Goal: Task Accomplishment & Management: Manage account settings

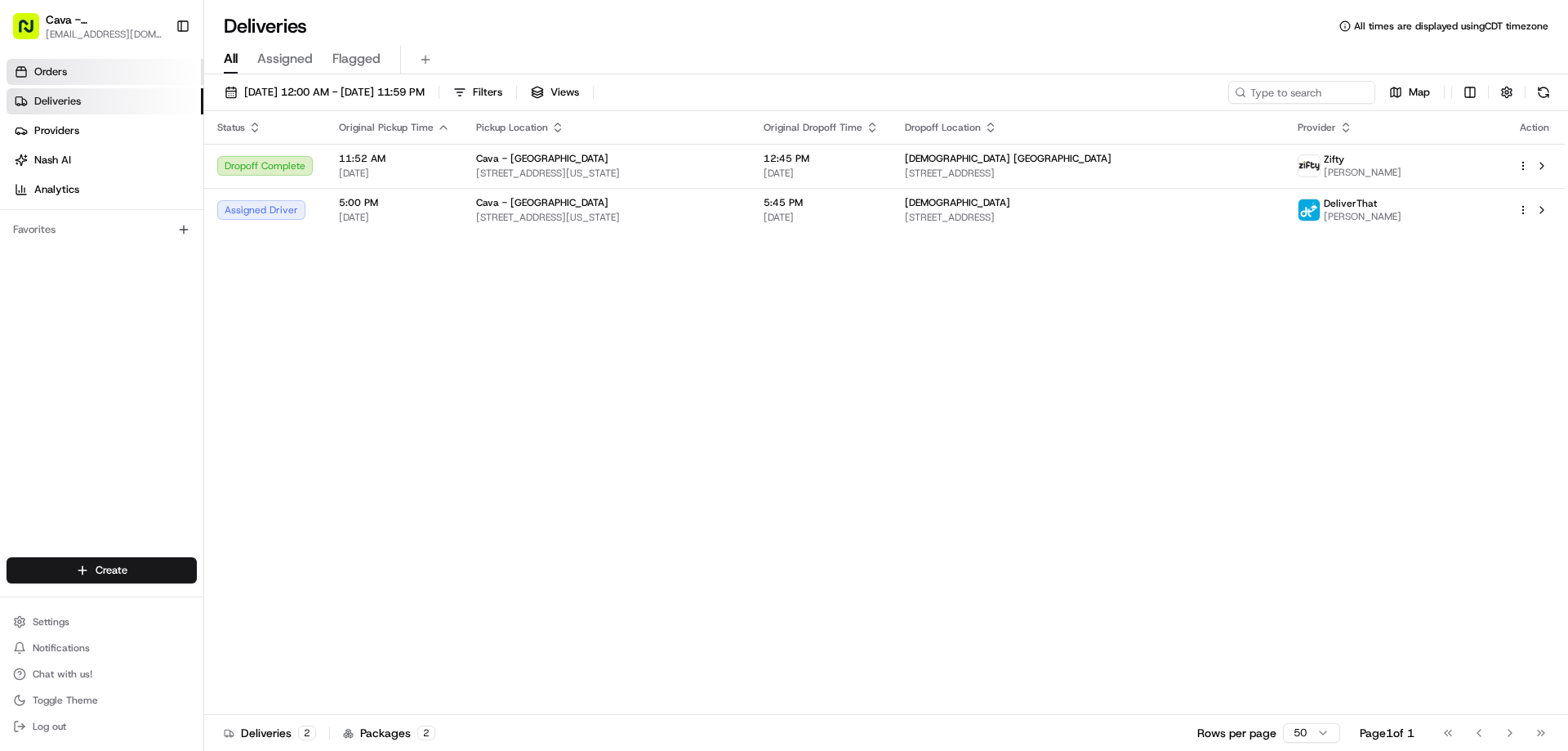
click at [79, 79] on link "Orders" at bounding box center [104, 71] width 196 height 26
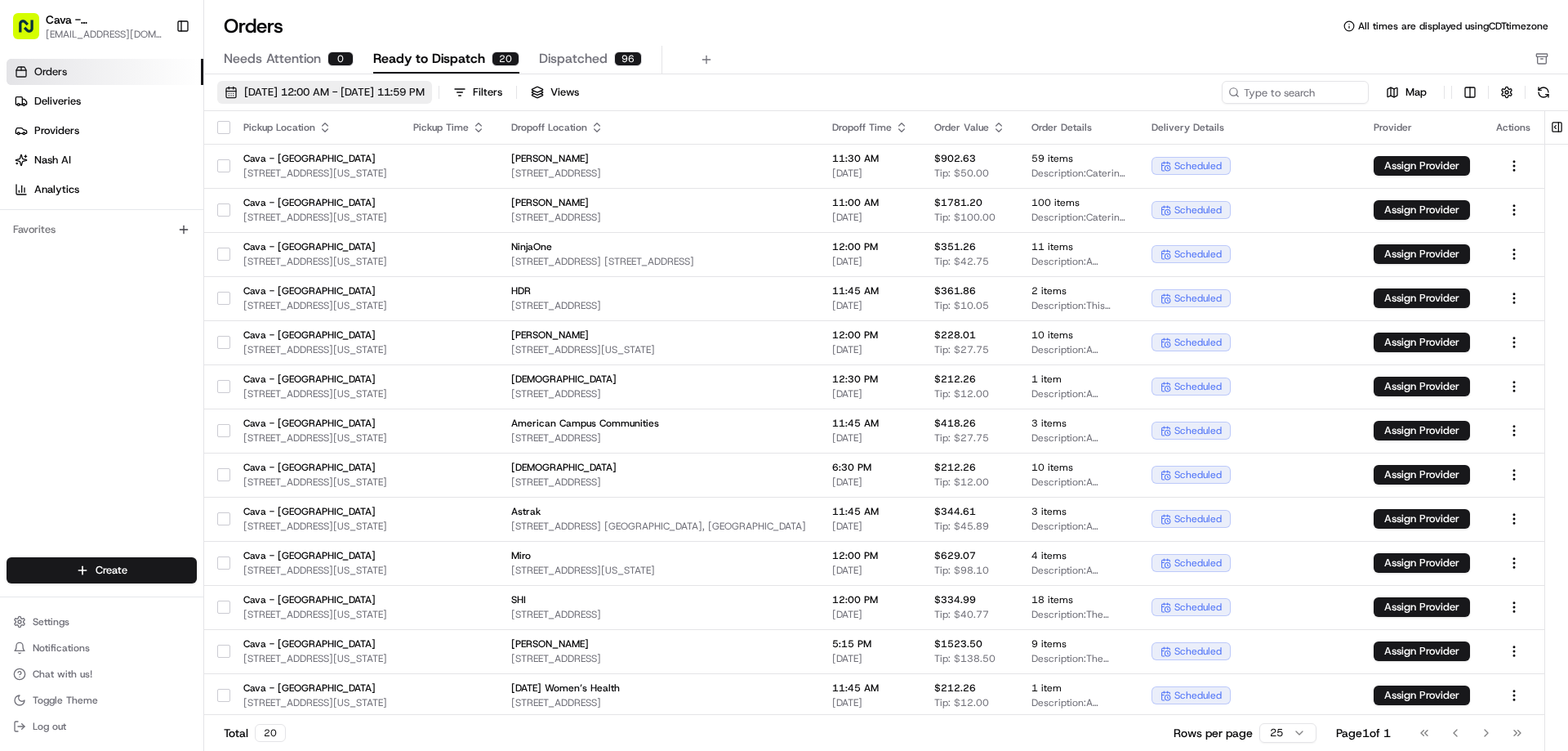
click at [425, 86] on span "[DATE] 12:00 AM - [DATE] 11:59 PM" at bounding box center [334, 92] width 181 height 15
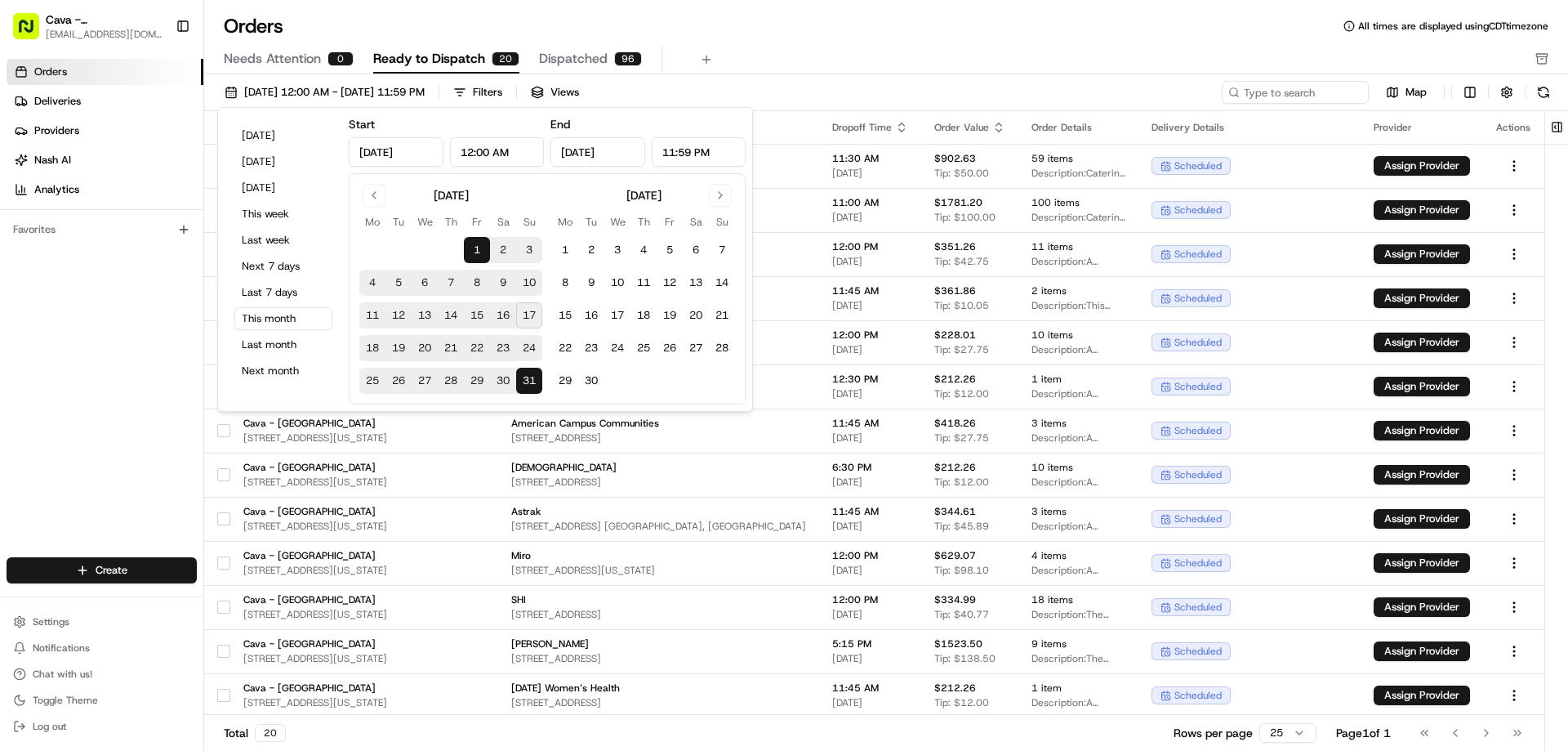
click at [378, 342] on button "18" at bounding box center [372, 348] width 26 height 26
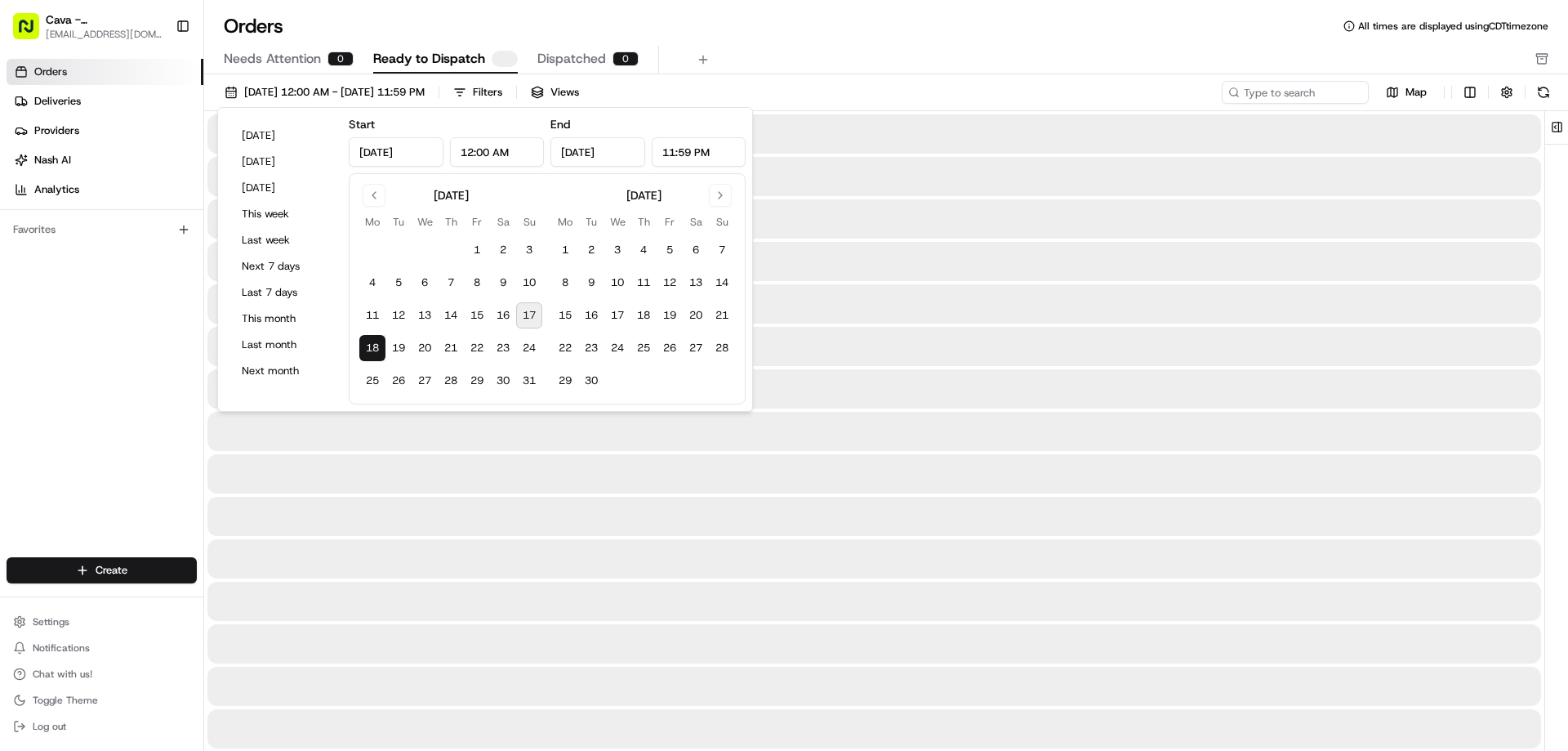
type input "[DATE]"
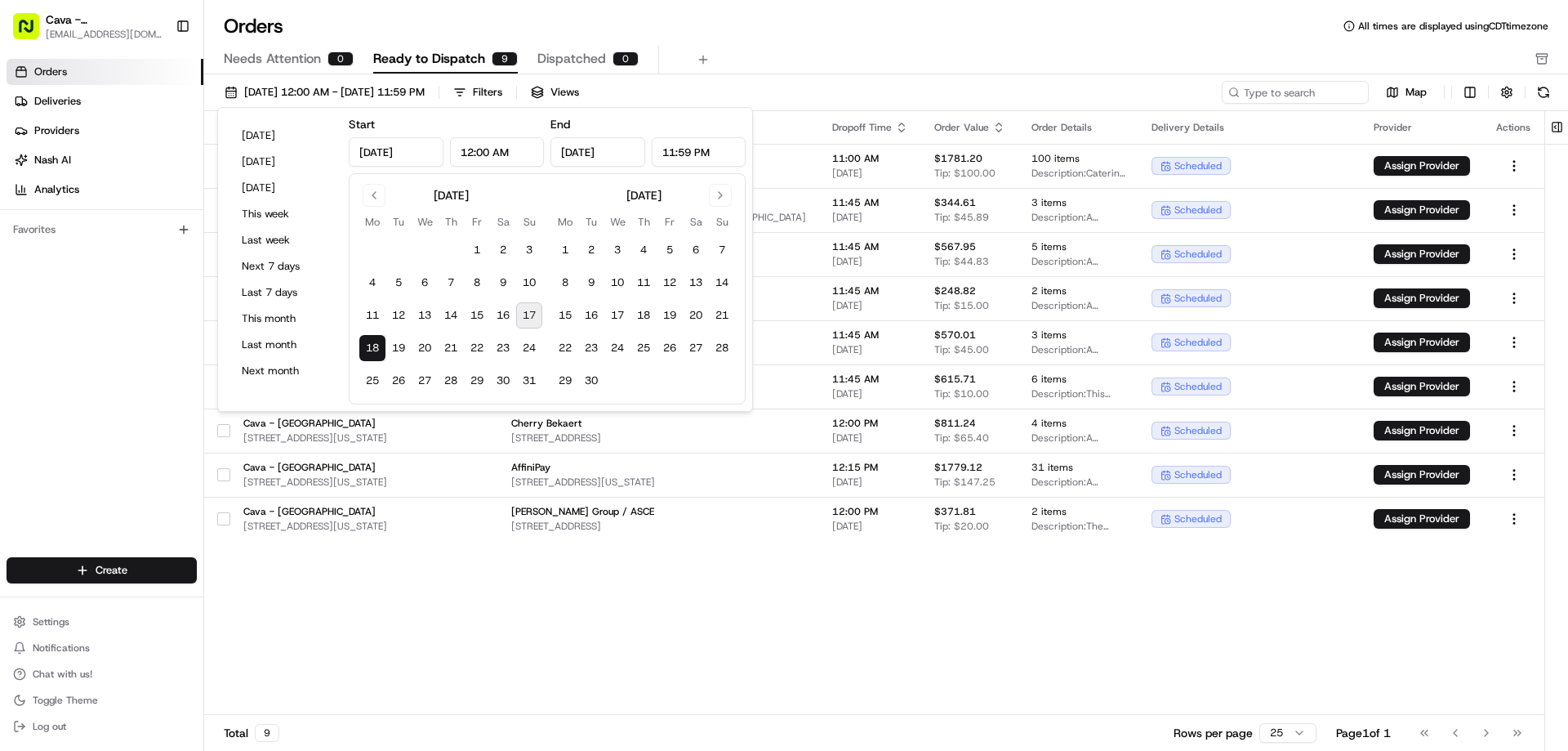
click at [378, 347] on button "18" at bounding box center [372, 348] width 26 height 26
click at [377, 347] on button "18" at bounding box center [372, 348] width 26 height 26
click at [841, 53] on div "Needs Attention 0 Ready to Dispatch 9 Dispatched 0" at bounding box center [874, 59] width 1302 height 27
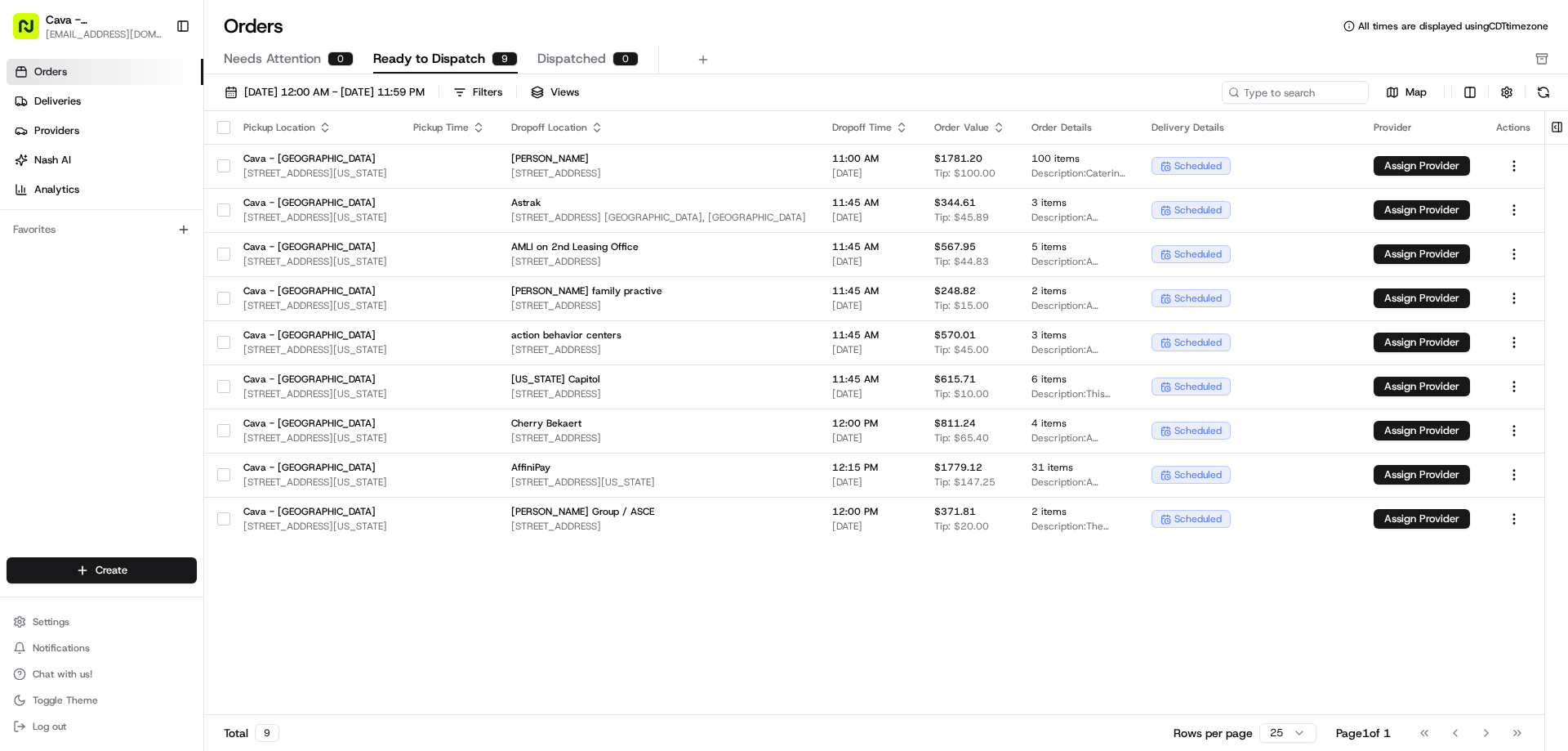
drag, startPoint x: 1229, startPoint y: 604, endPoint x: 1153, endPoint y: 616, distance: 76.9
click at [1153, 616] on div "Pickup Location Pickup Time Dropoff Location Dropoff Time Order Value Order Det…" at bounding box center [874, 413] width 1341 height 604
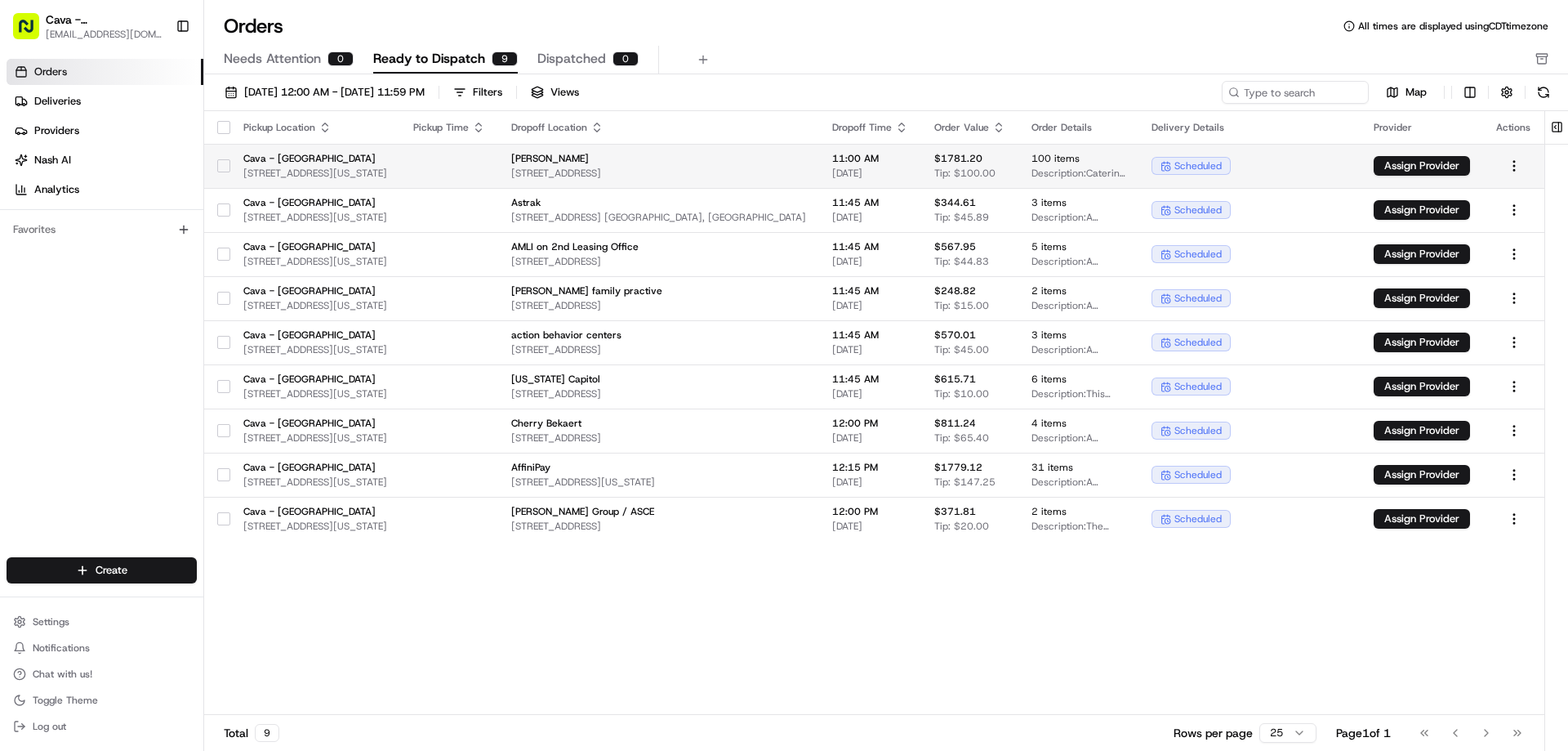
click at [217, 166] on button "button" at bounding box center [224, 165] width 13 height 13
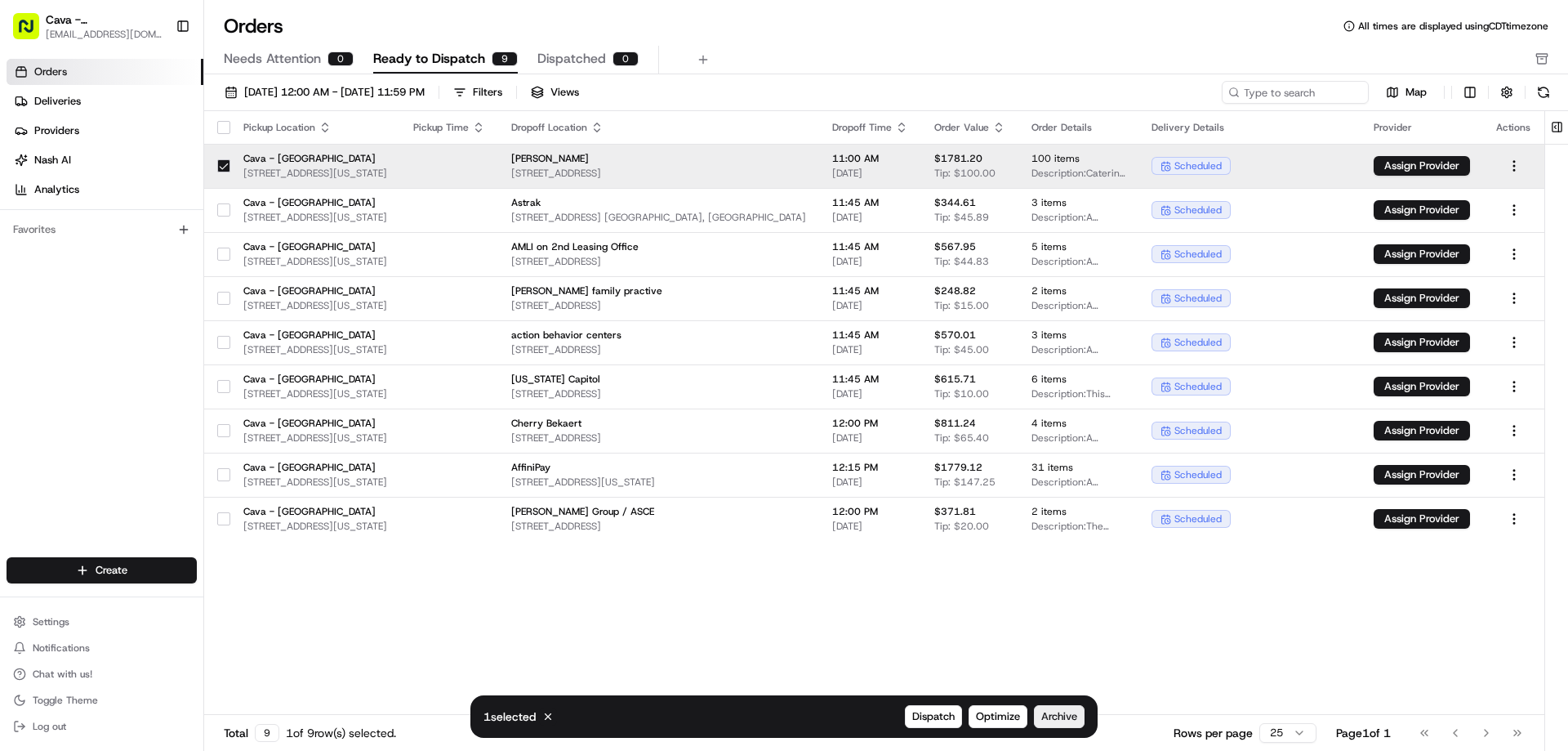
click at [1064, 715] on span "Archive" at bounding box center [1059, 716] width 36 height 15
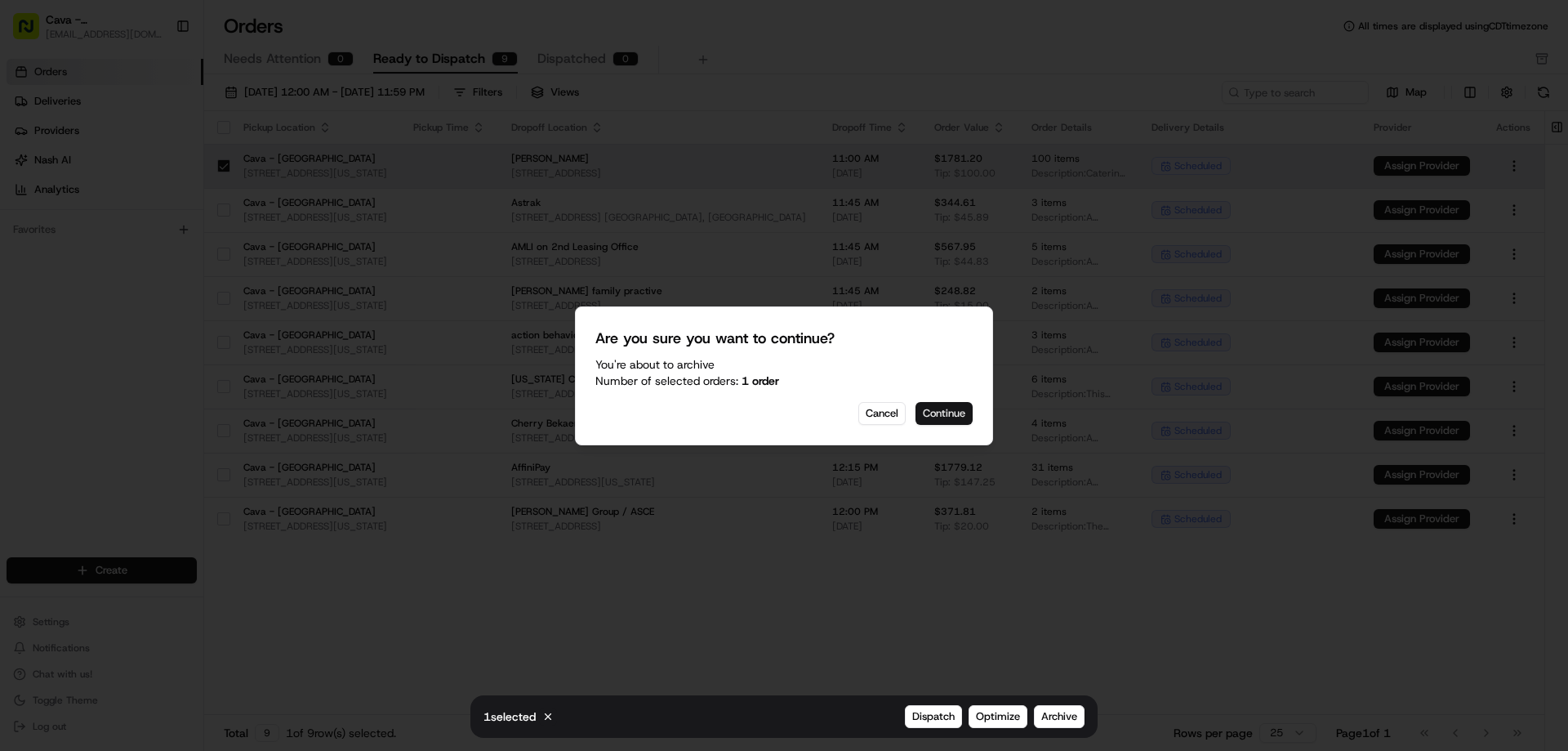
click at [955, 412] on button "Continue" at bounding box center [944, 413] width 58 height 23
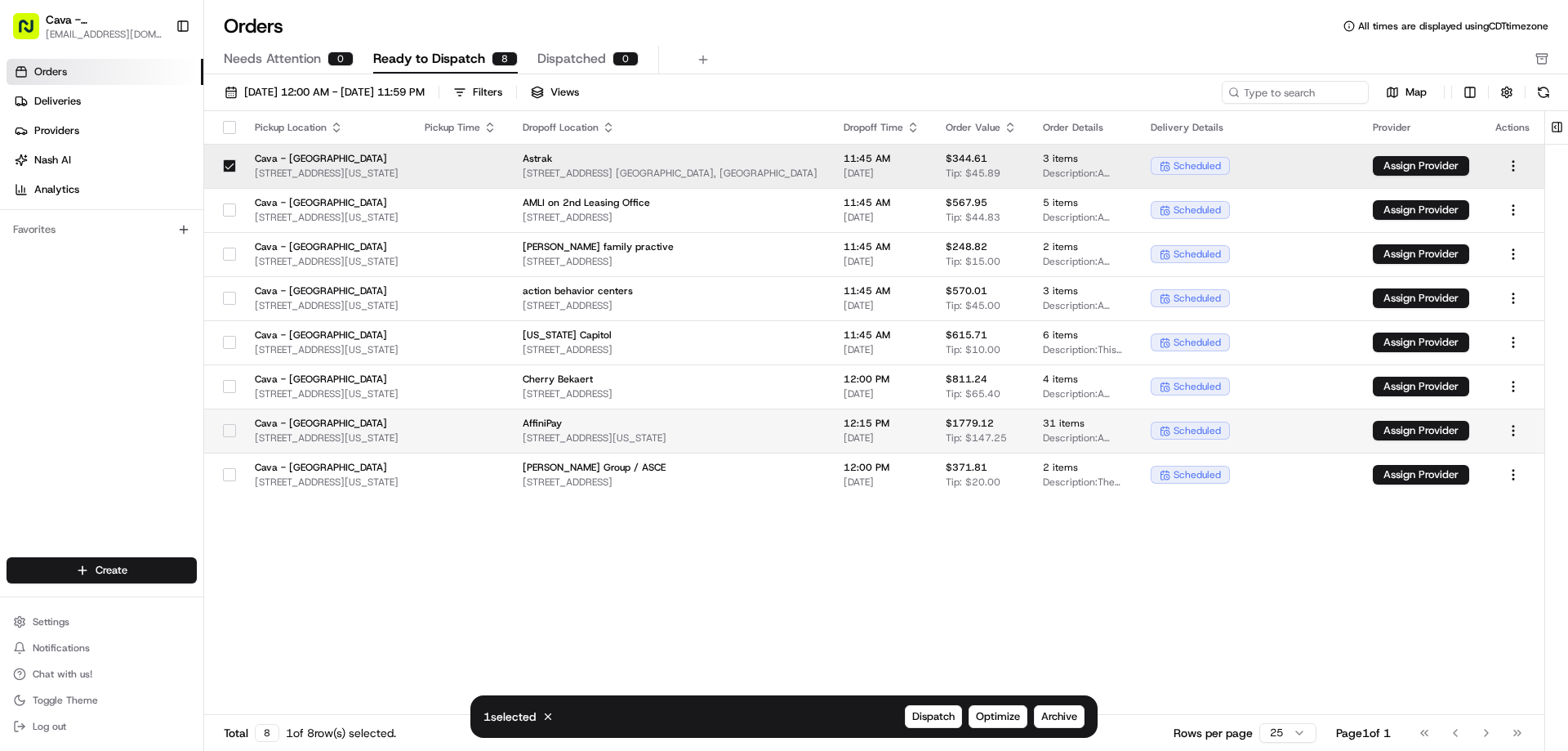
click at [223, 431] on button "button" at bounding box center [229, 430] width 13 height 13
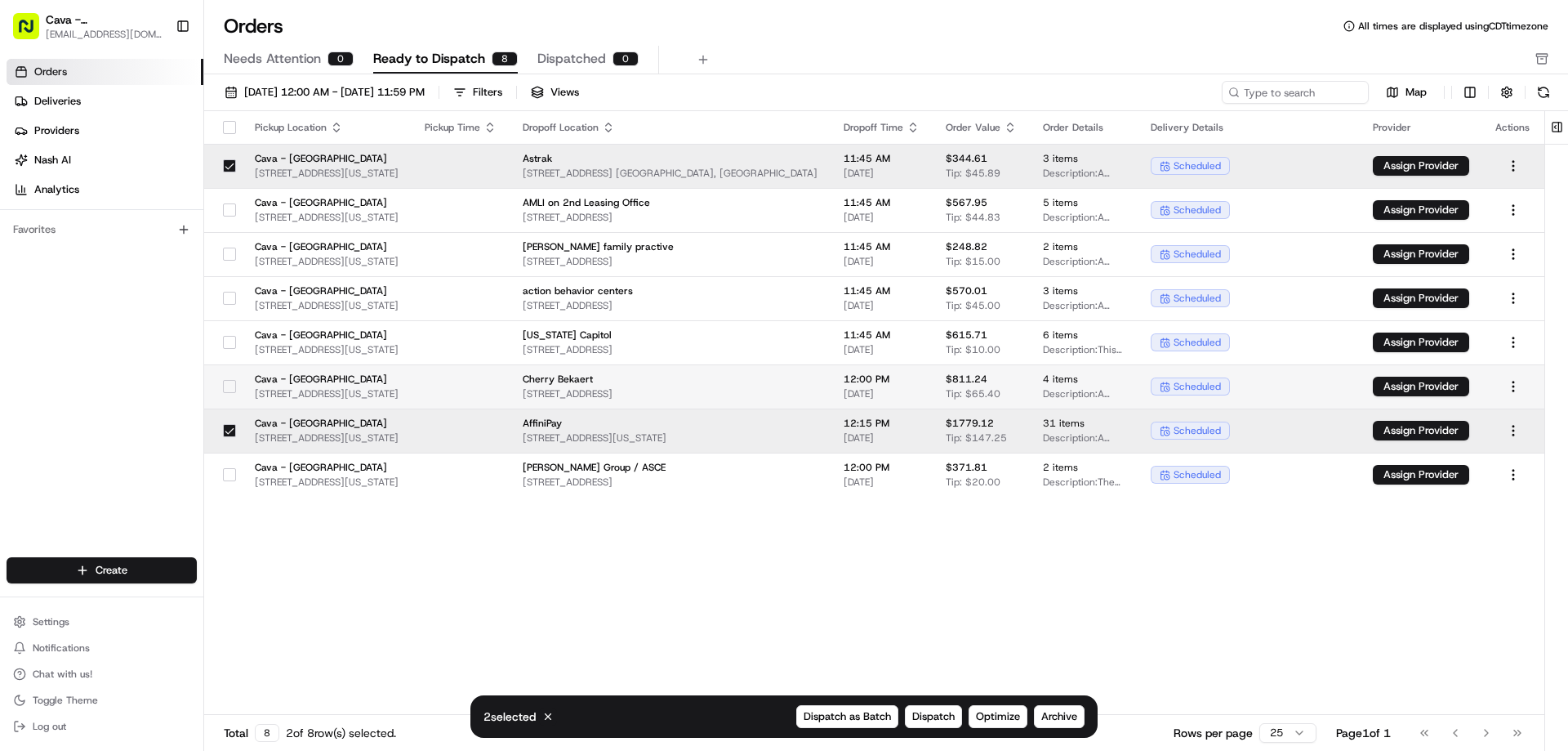
click at [227, 386] on button "button" at bounding box center [229, 386] width 13 height 13
click at [1060, 719] on span "Archive" at bounding box center [1059, 716] width 36 height 15
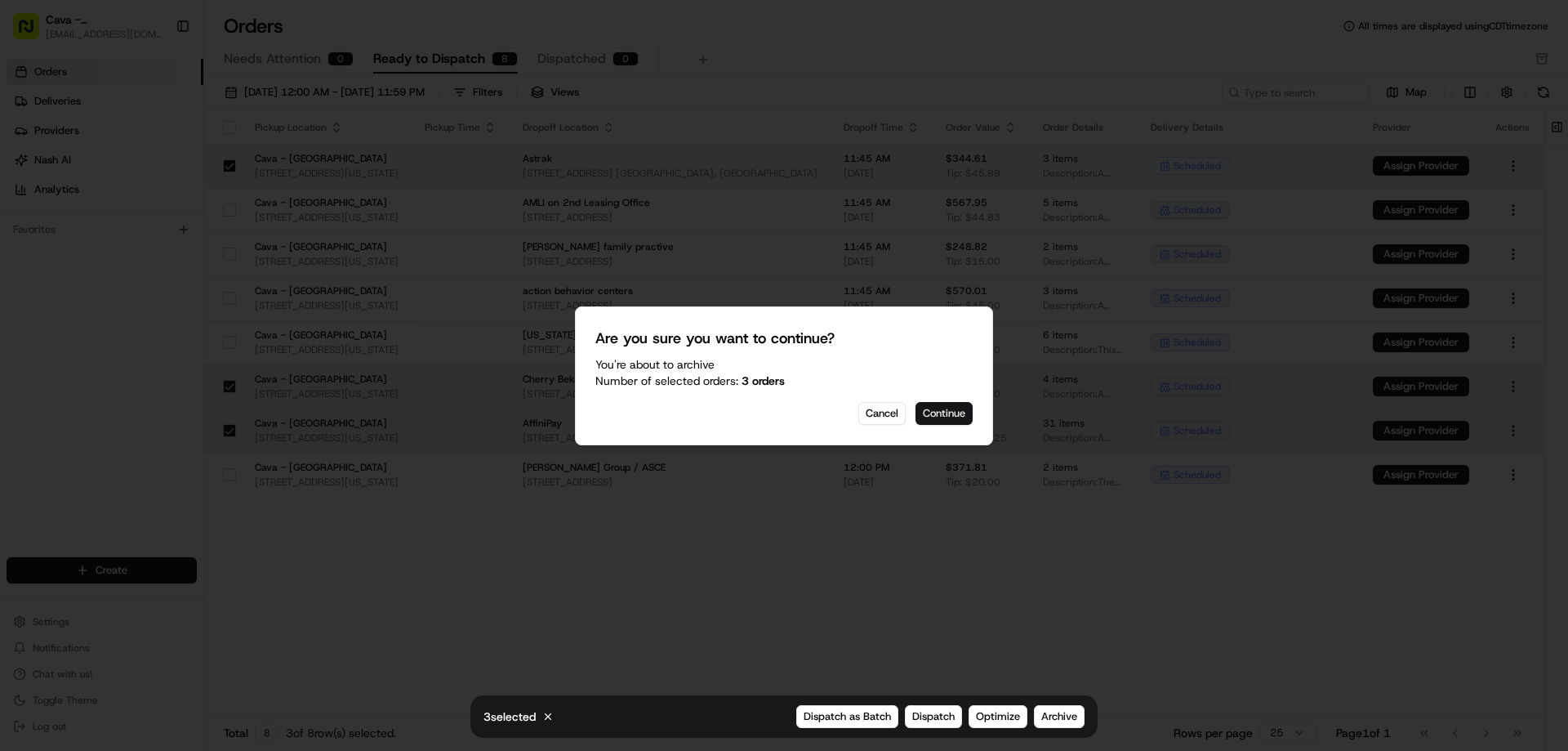
click at [945, 415] on button "Continue" at bounding box center [944, 413] width 58 height 23
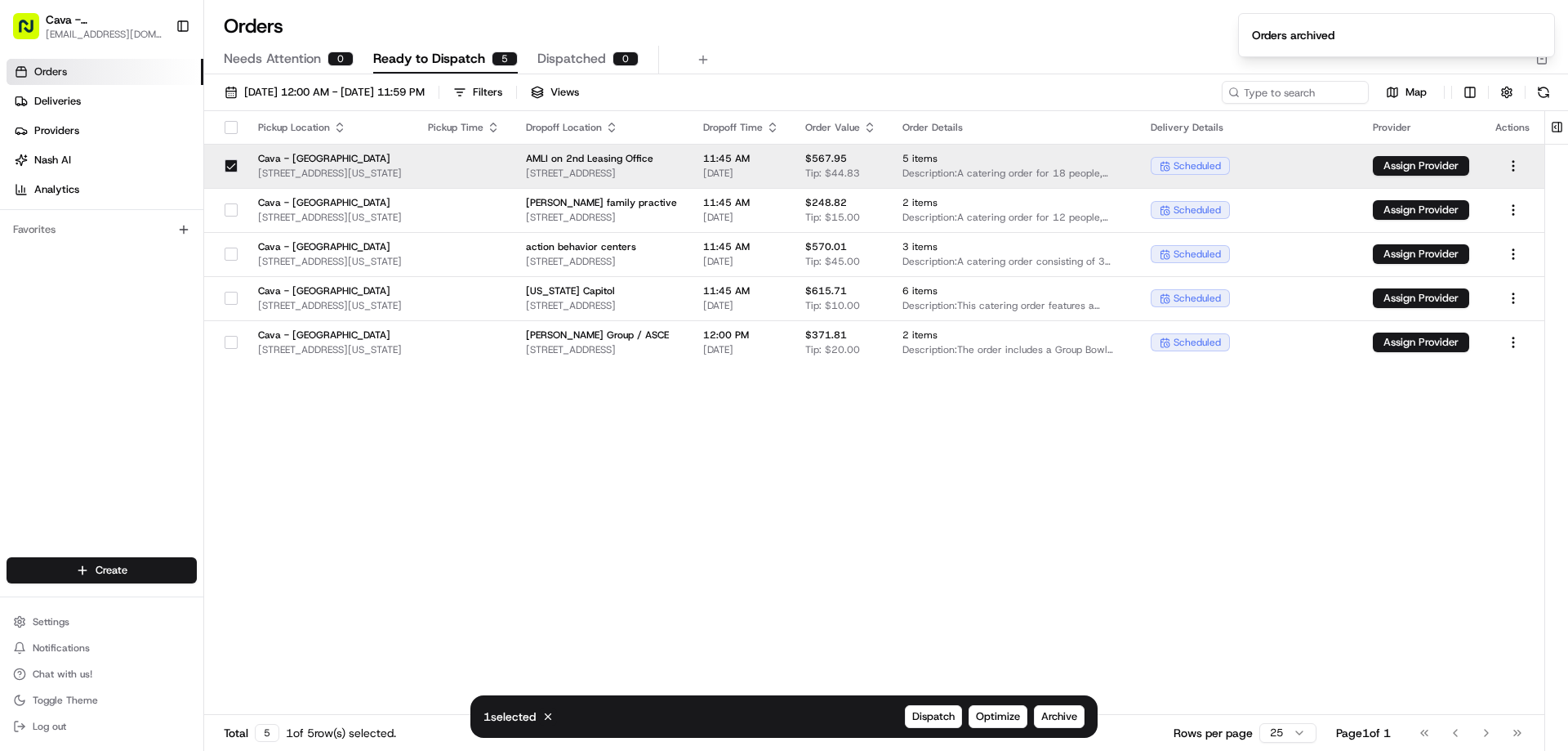
click at [1198, 606] on div "Pickup Location Pickup Time Dropoff Location Dropoff Time Order Value Order Det…" at bounding box center [874, 413] width 1340 height 604
click at [1354, 465] on div "Pickup Location Pickup Time Dropoff Location Dropoff Time Order Value Order Det…" at bounding box center [874, 413] width 1340 height 604
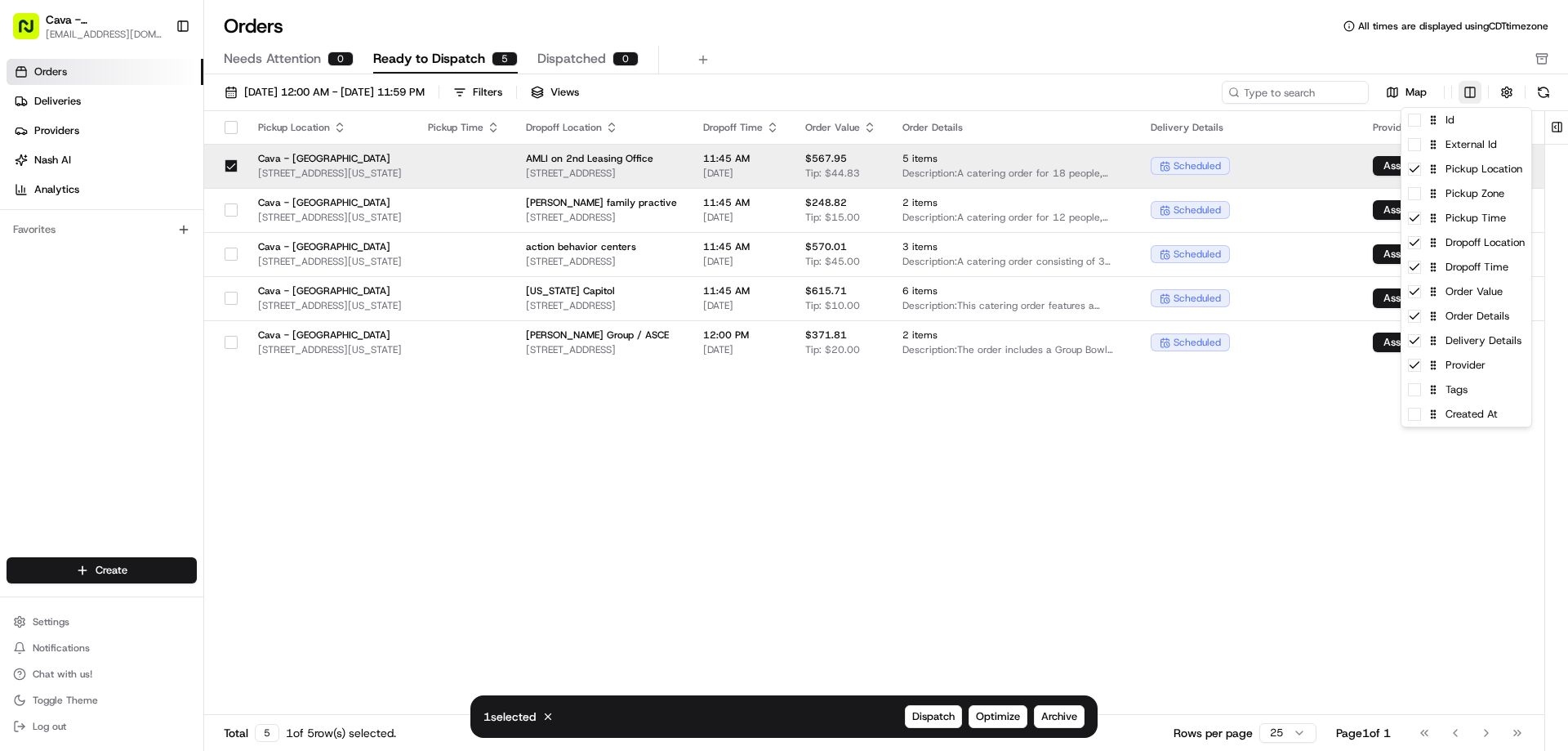
click at [1478, 94] on html "Cava - [GEOGRAPHIC_DATA] [EMAIL_ADDRESS][DOMAIN_NAME] Toggle Sidebar Orders Del…" at bounding box center [784, 376] width 1568 height 751
click at [1478, 95] on html "Cava - [GEOGRAPHIC_DATA] [EMAIL_ADDRESS][DOMAIN_NAME] Toggle Sidebar Orders Del…" at bounding box center [784, 376] width 1568 height 751
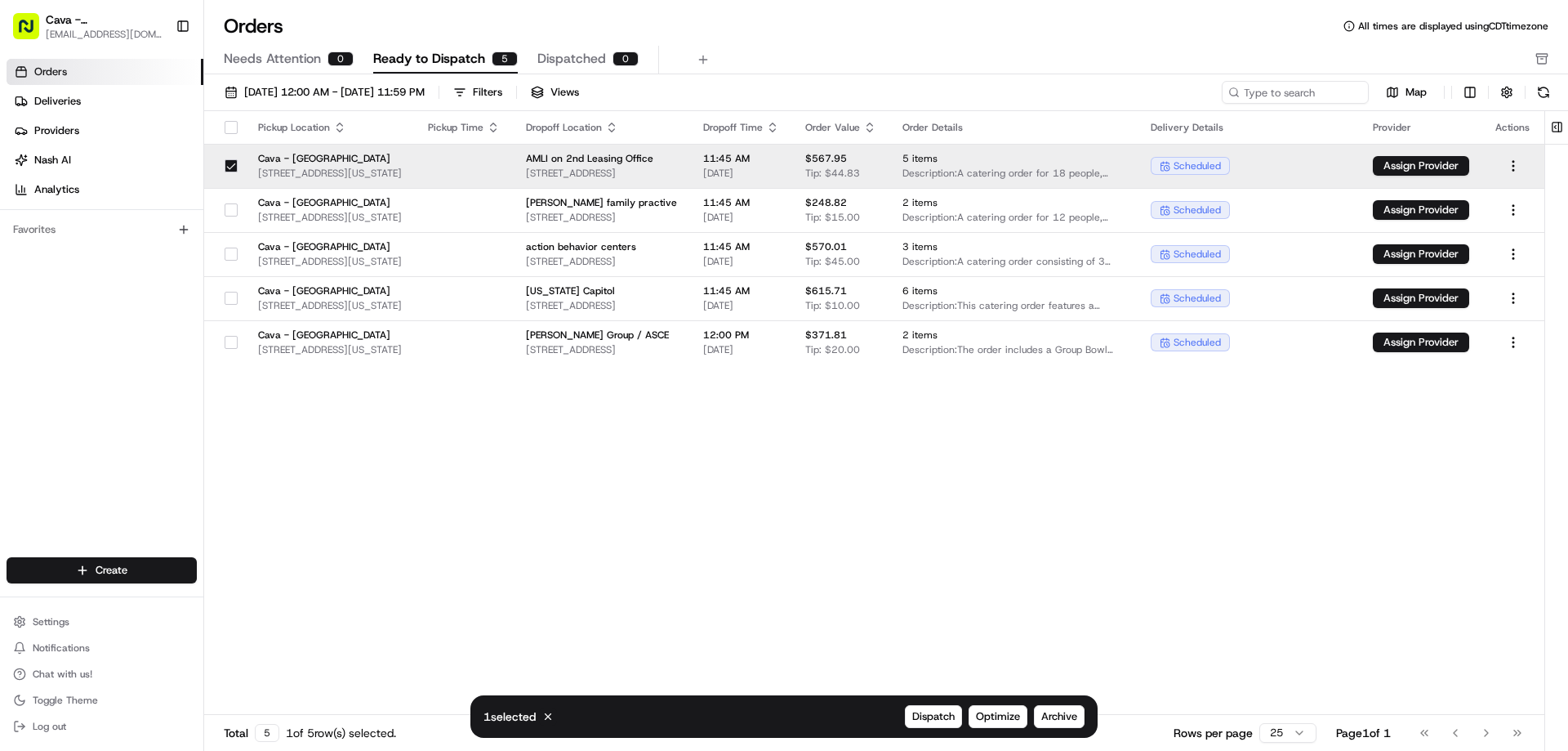
click at [466, 58] on span "Ready to Dispatch" at bounding box center [429, 58] width 111 height 19
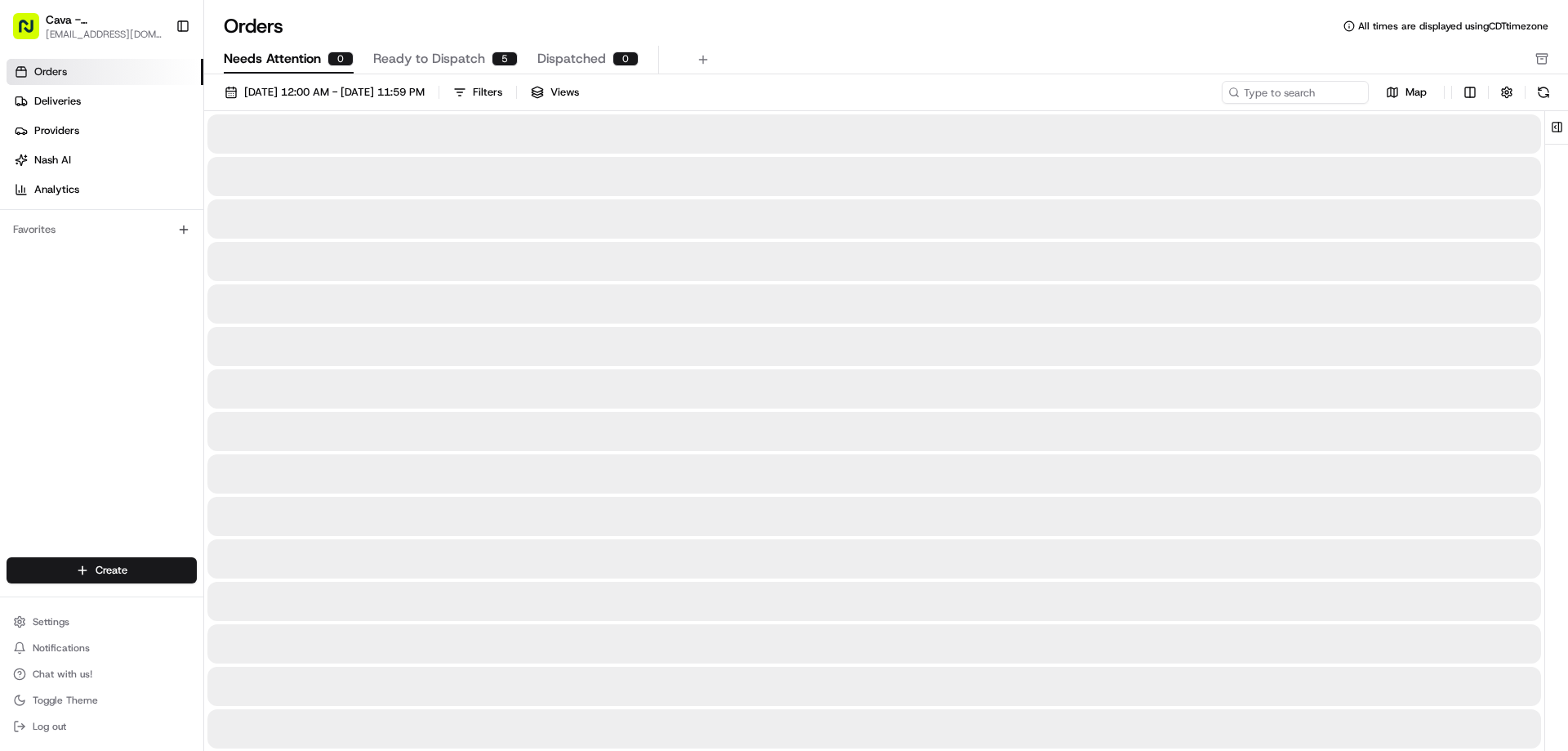
click at [312, 58] on span "Needs Attention" at bounding box center [272, 58] width 97 height 19
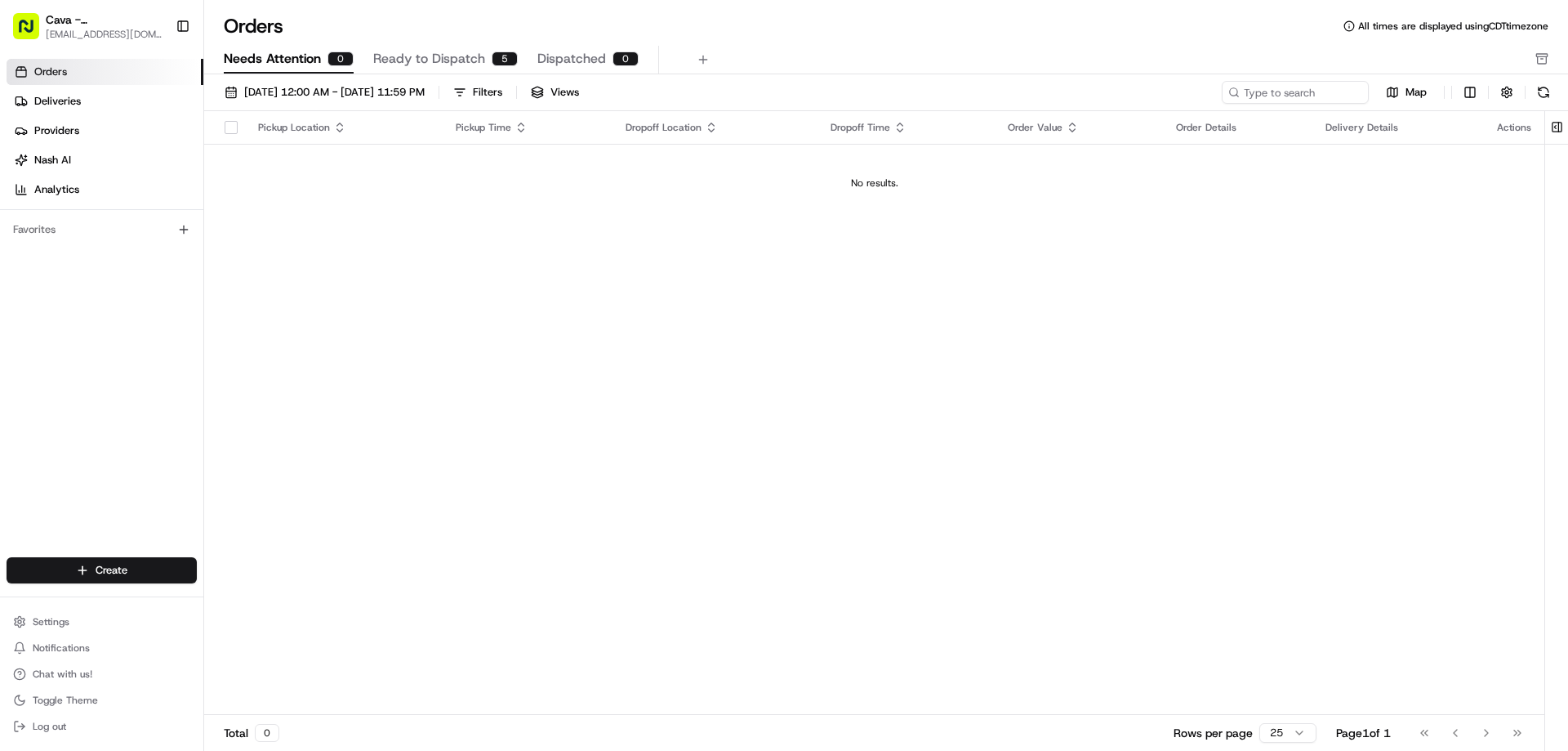
click at [564, 55] on span "Dispatched" at bounding box center [571, 58] width 69 height 19
click at [450, 58] on span "Ready to Dispatch" at bounding box center [429, 58] width 111 height 19
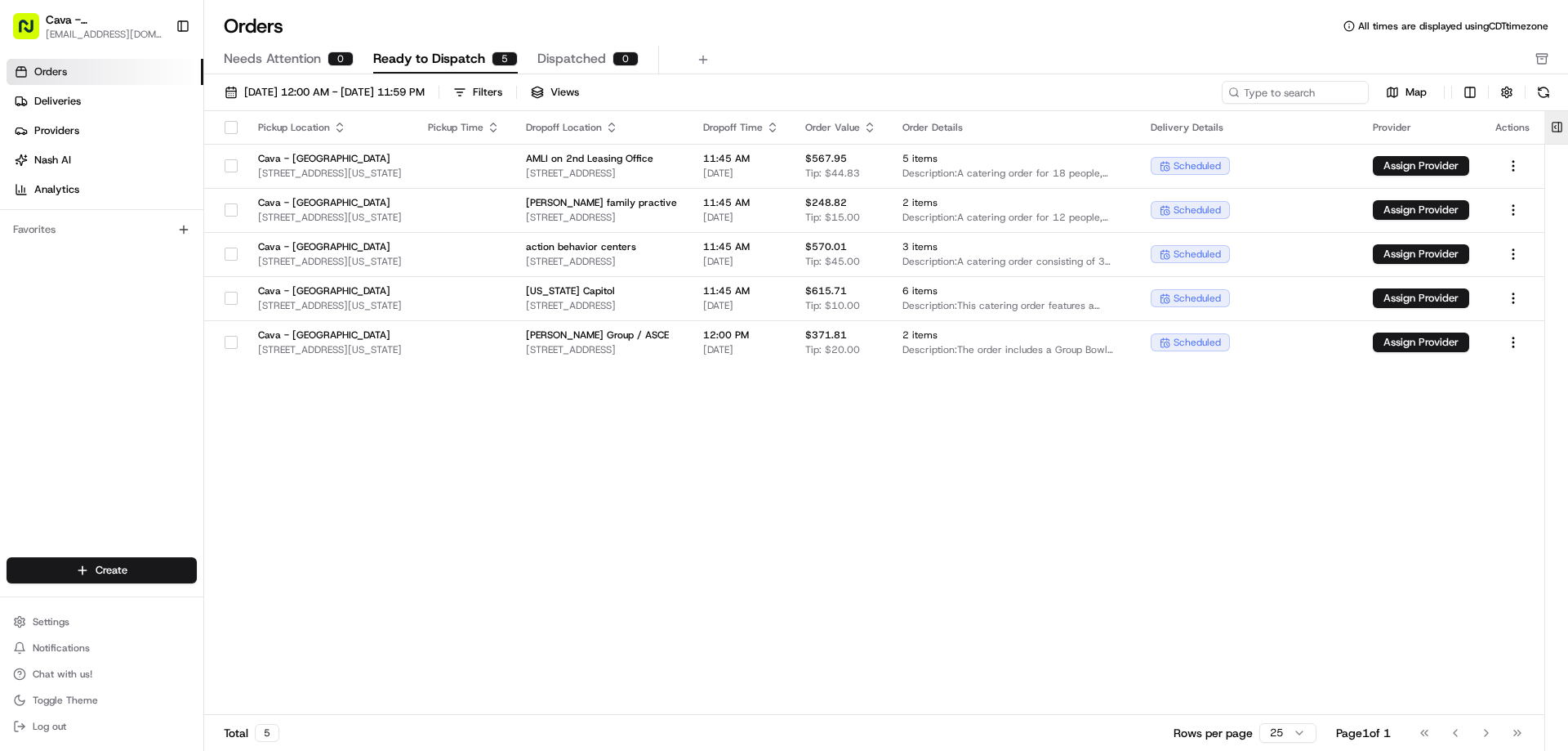
click at [1556, 133] on button at bounding box center [1558, 128] width 27 height 33
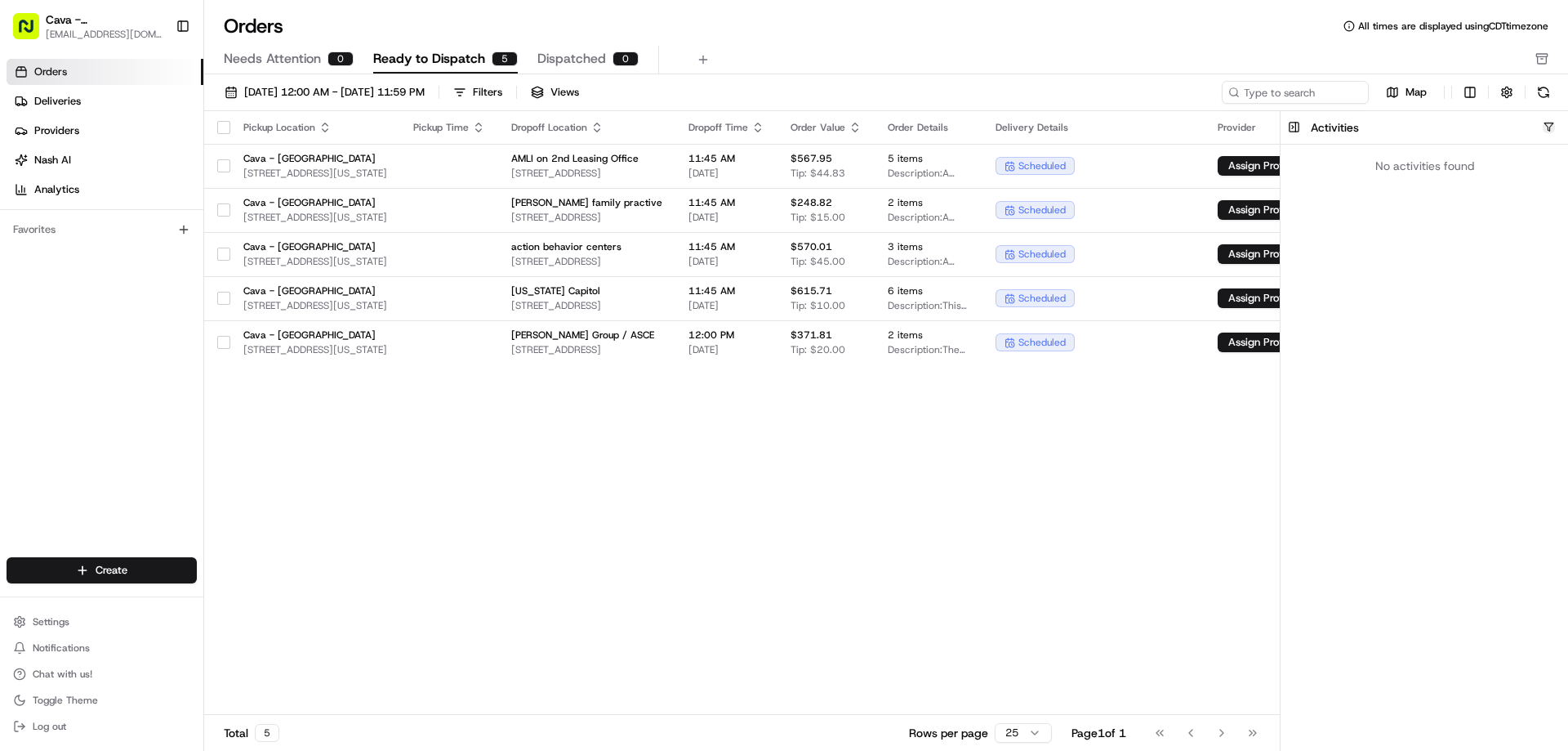
click at [1551, 124] on button "button" at bounding box center [1549, 126] width 12 height 12
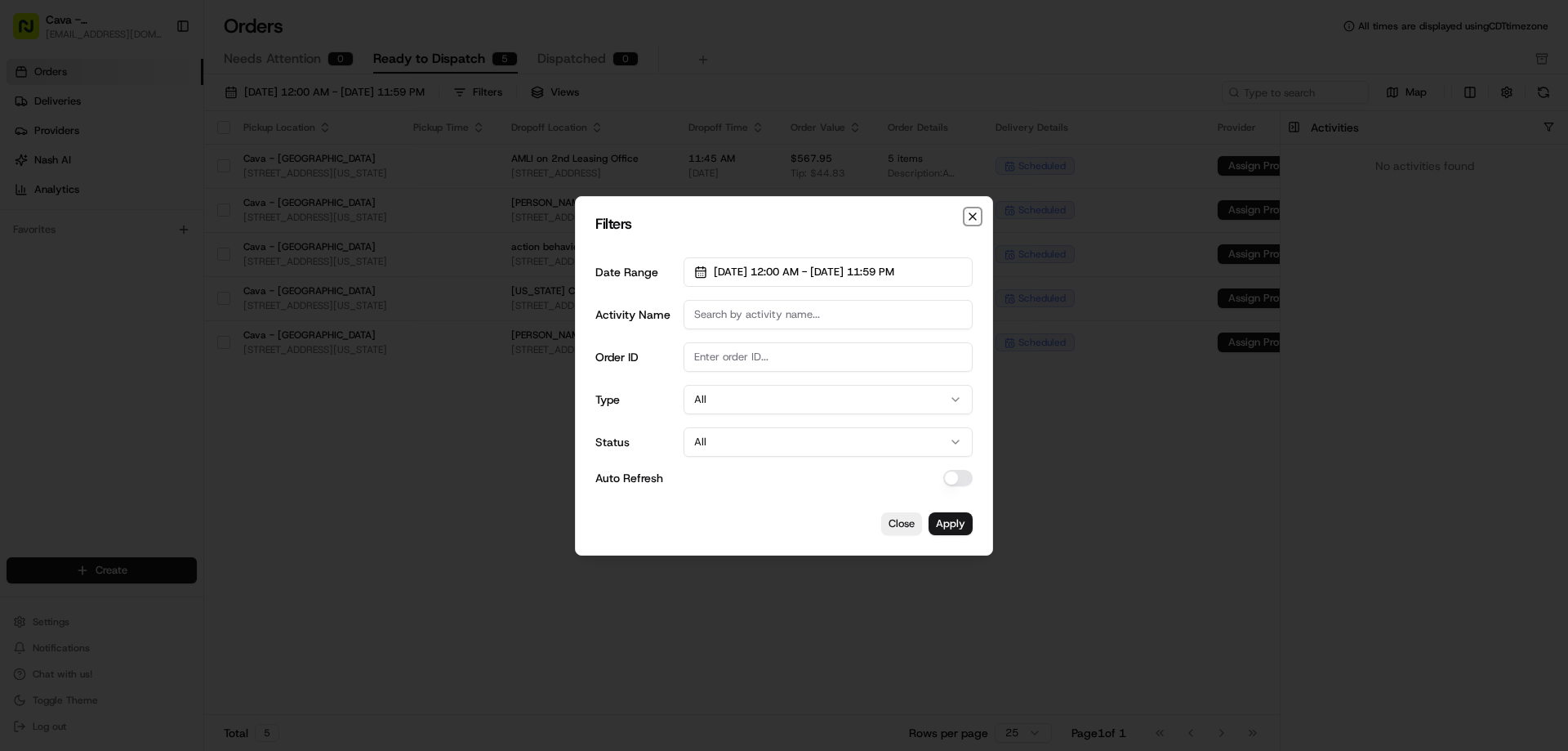
click at [975, 212] on icon "button" at bounding box center [973, 217] width 13 height 13
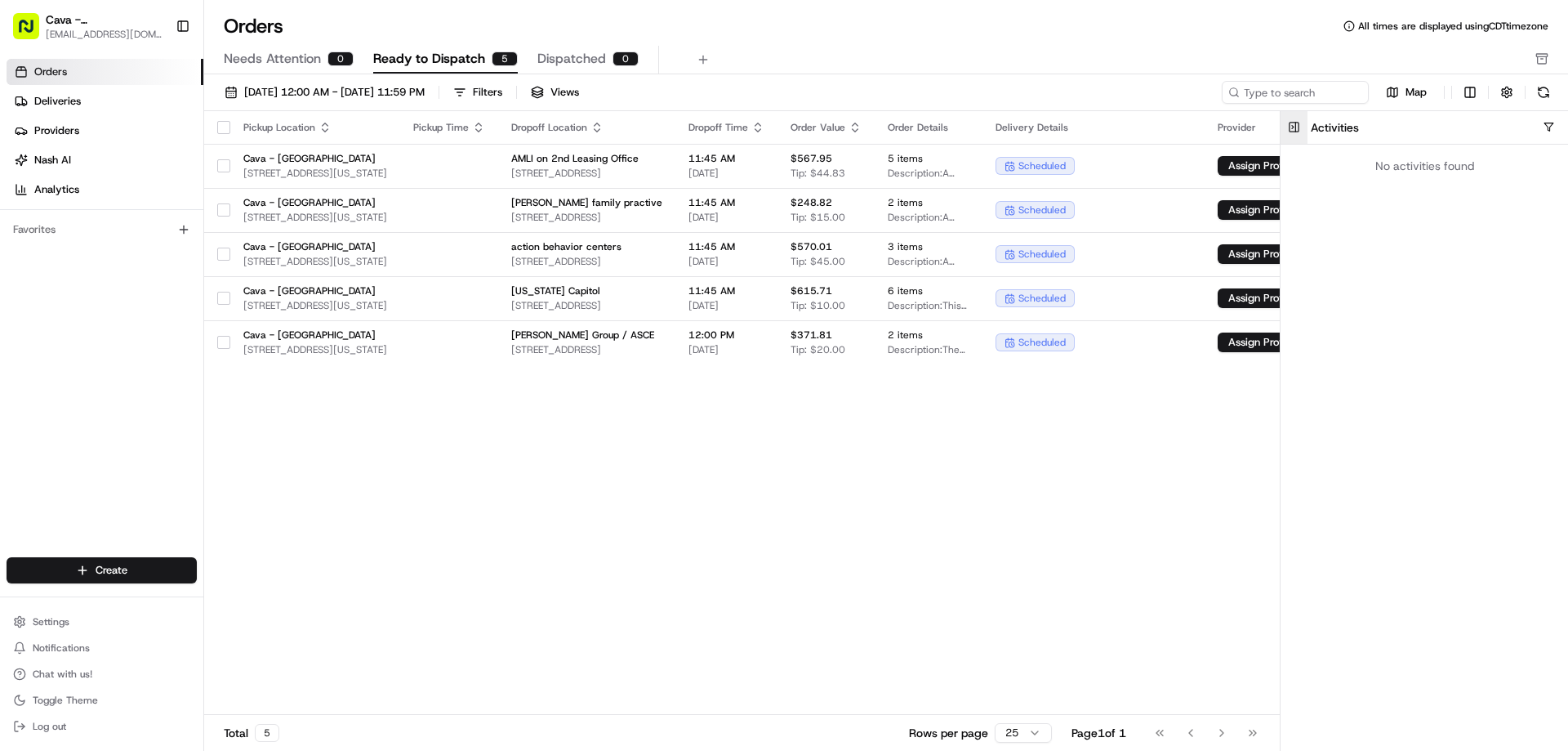
click at [1292, 129] on button at bounding box center [1295, 128] width 27 height 33
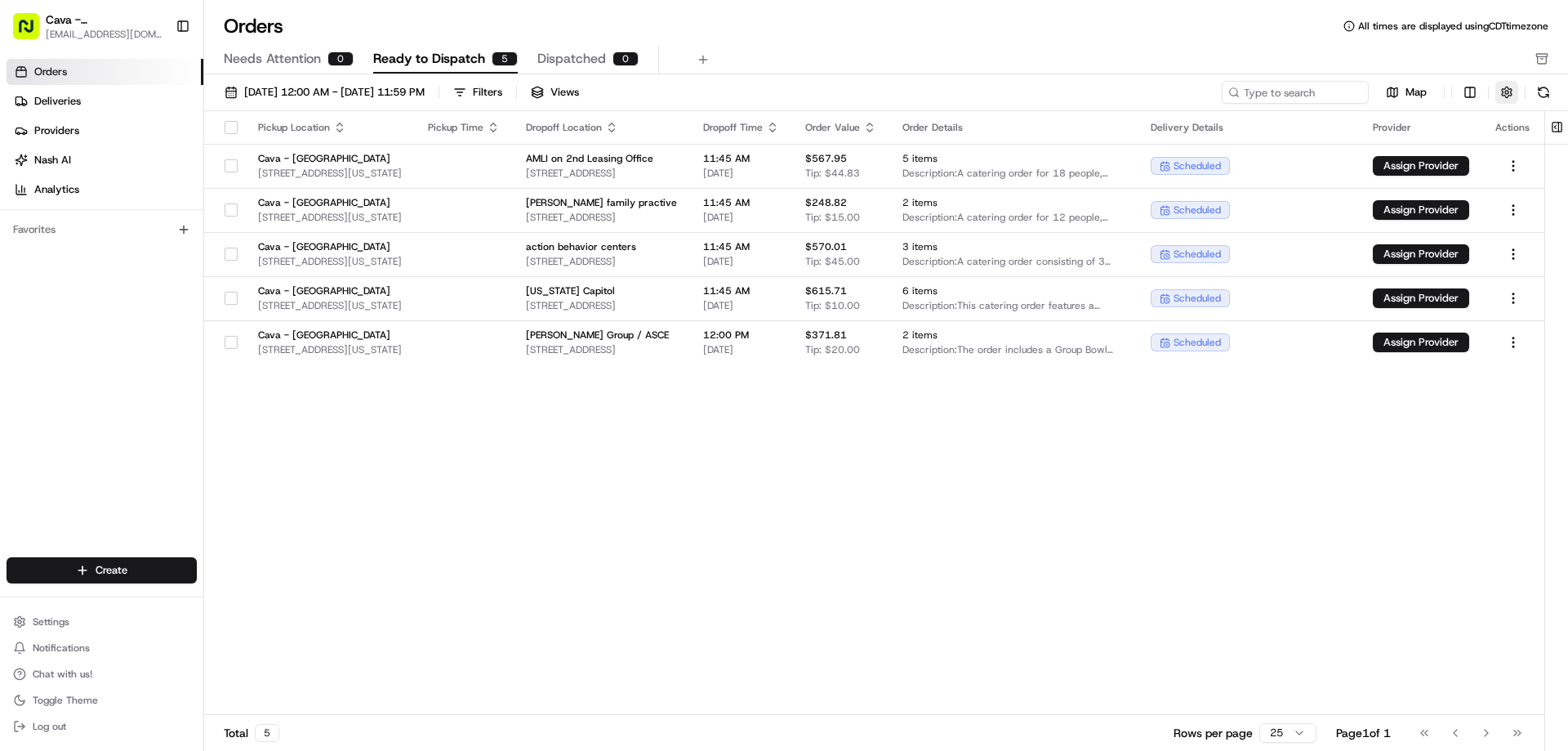
click at [1510, 95] on button "button" at bounding box center [1507, 92] width 23 height 23
click at [1260, 504] on div "Pickup Location Pickup Time Dropoff Location Dropoff Time Order Value Order Det…" at bounding box center [874, 413] width 1340 height 604
click at [510, 89] on button "Filters" at bounding box center [478, 92] width 64 height 23
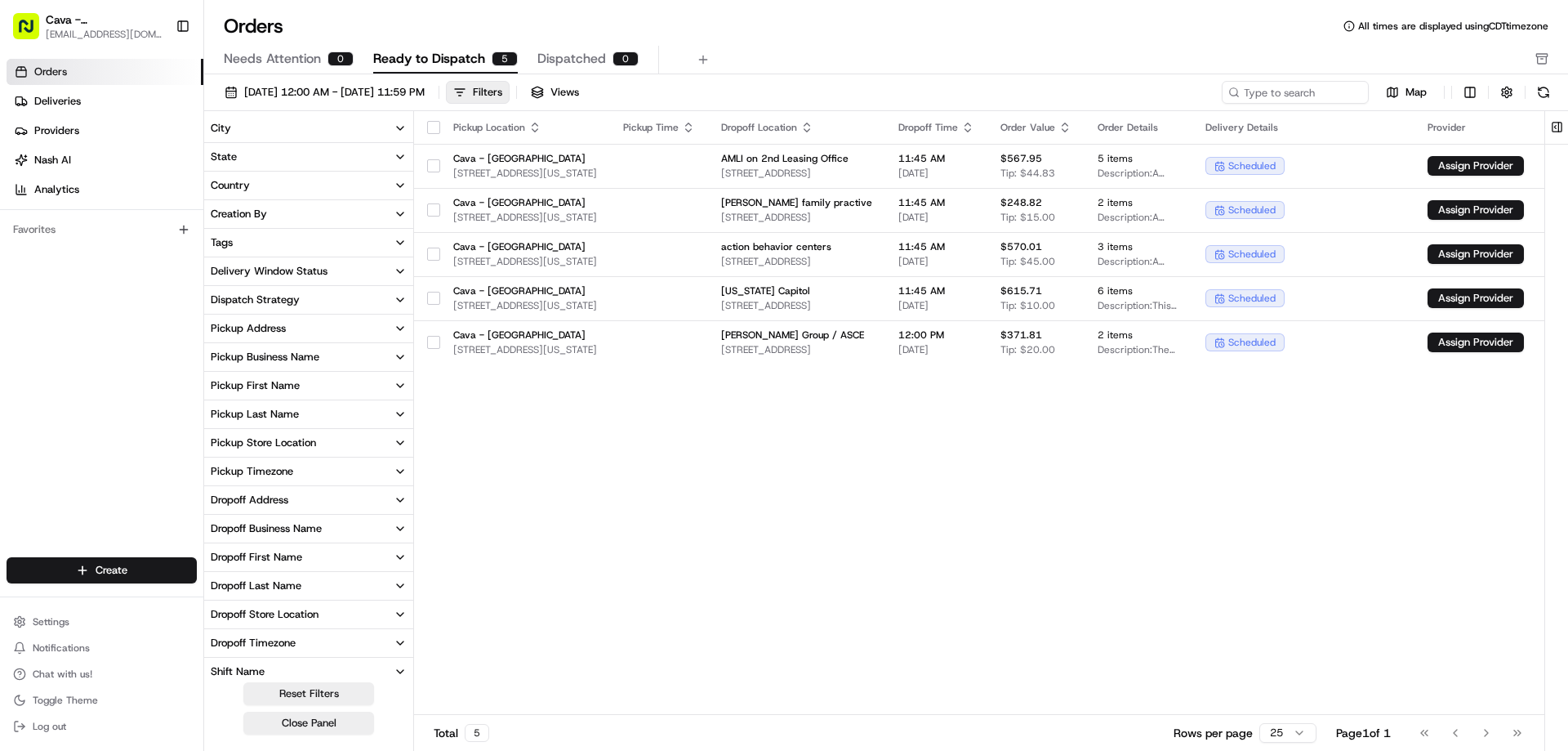
click at [692, 545] on div "Pickup Location Pickup Time Dropoff Location Dropoff Time Order Value Order Det…" at bounding box center [1006, 413] width 1185 height 604
click at [587, 81] on button "Views" at bounding box center [555, 92] width 63 height 23
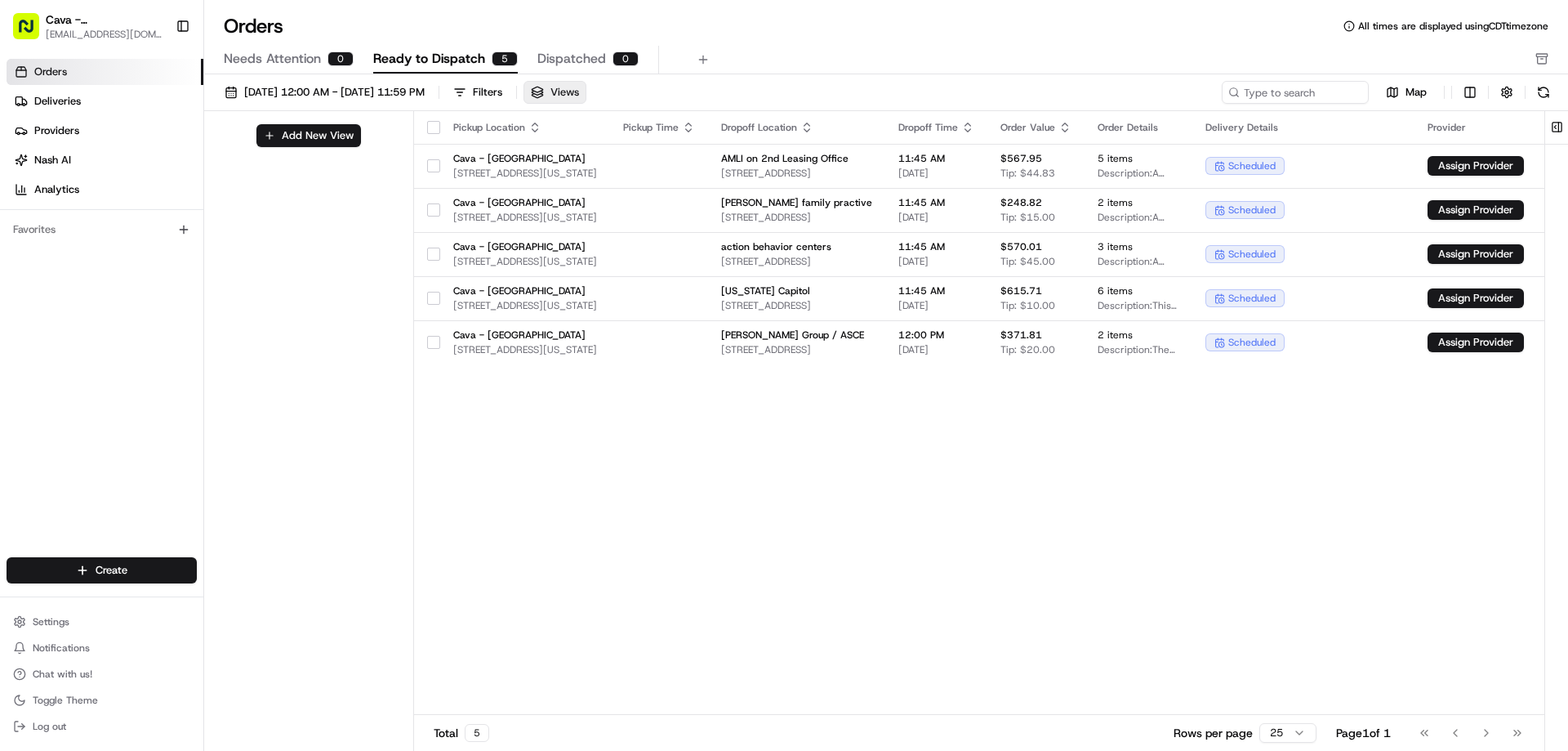
click at [587, 85] on button "Views" at bounding box center [555, 92] width 63 height 23
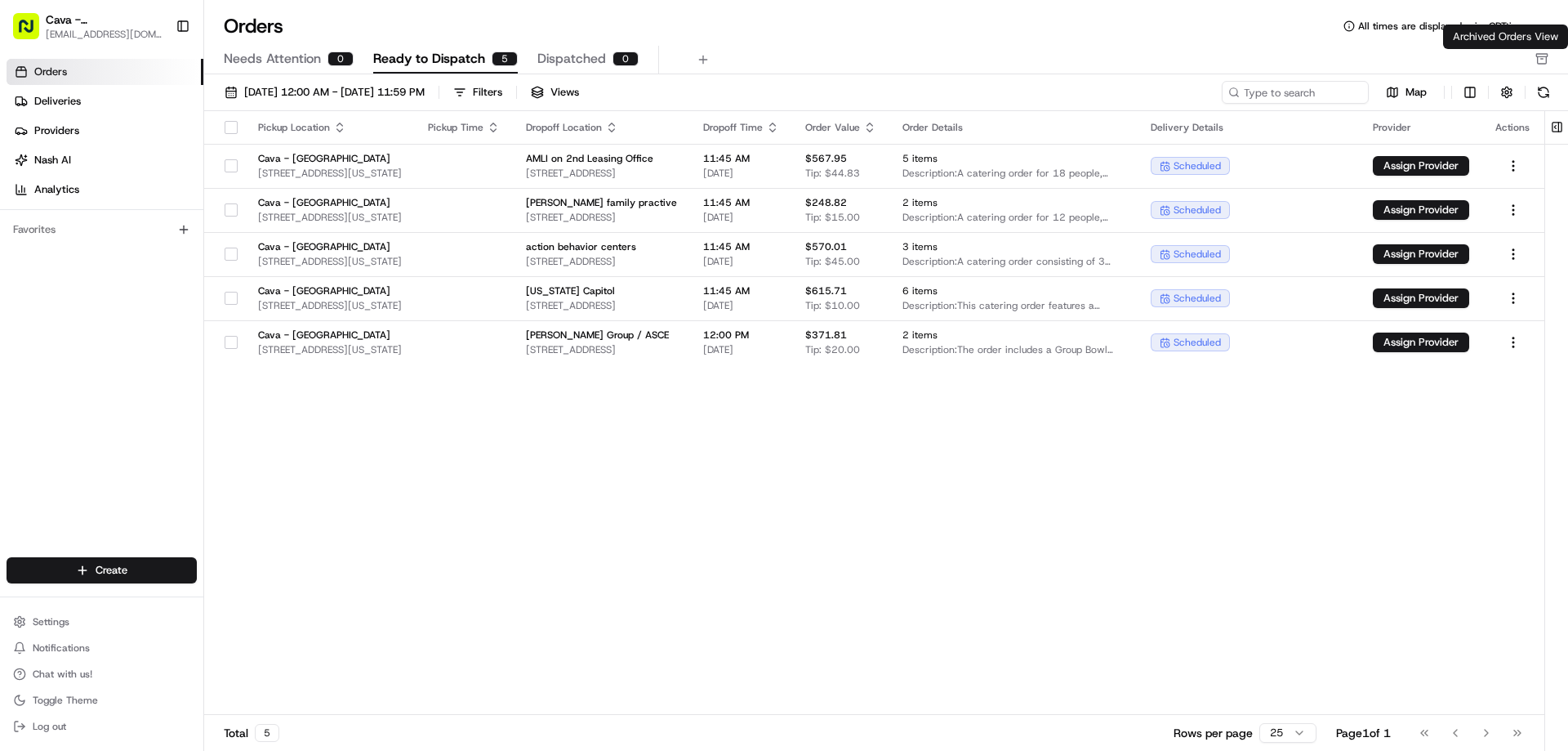
click at [1544, 57] on rect "button" at bounding box center [1542, 55] width 11 height 3
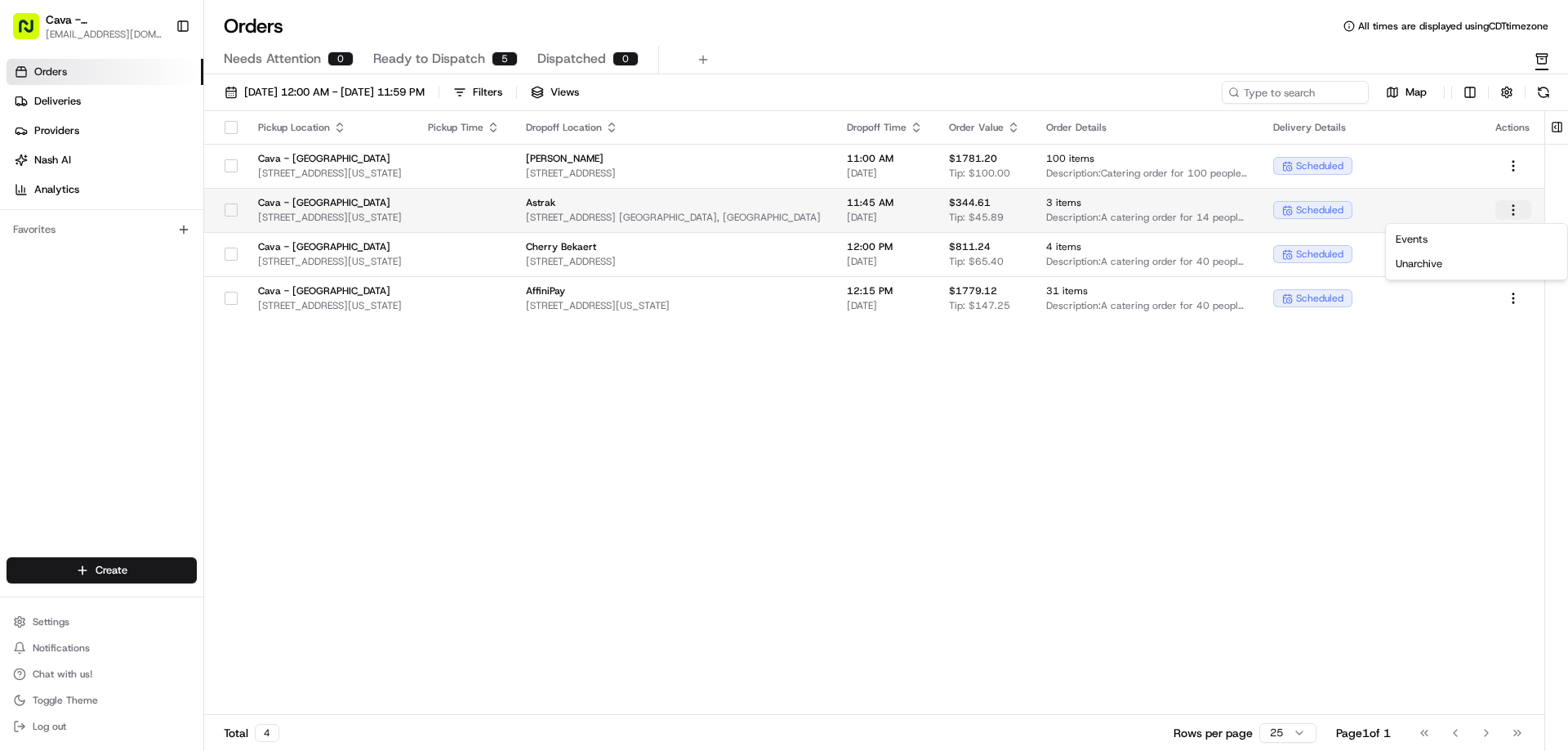
click at [1518, 210] on html "Cava - [GEOGRAPHIC_DATA] [EMAIL_ADDRESS][DOMAIN_NAME] Toggle Sidebar Orders Del…" at bounding box center [784, 376] width 1568 height 751
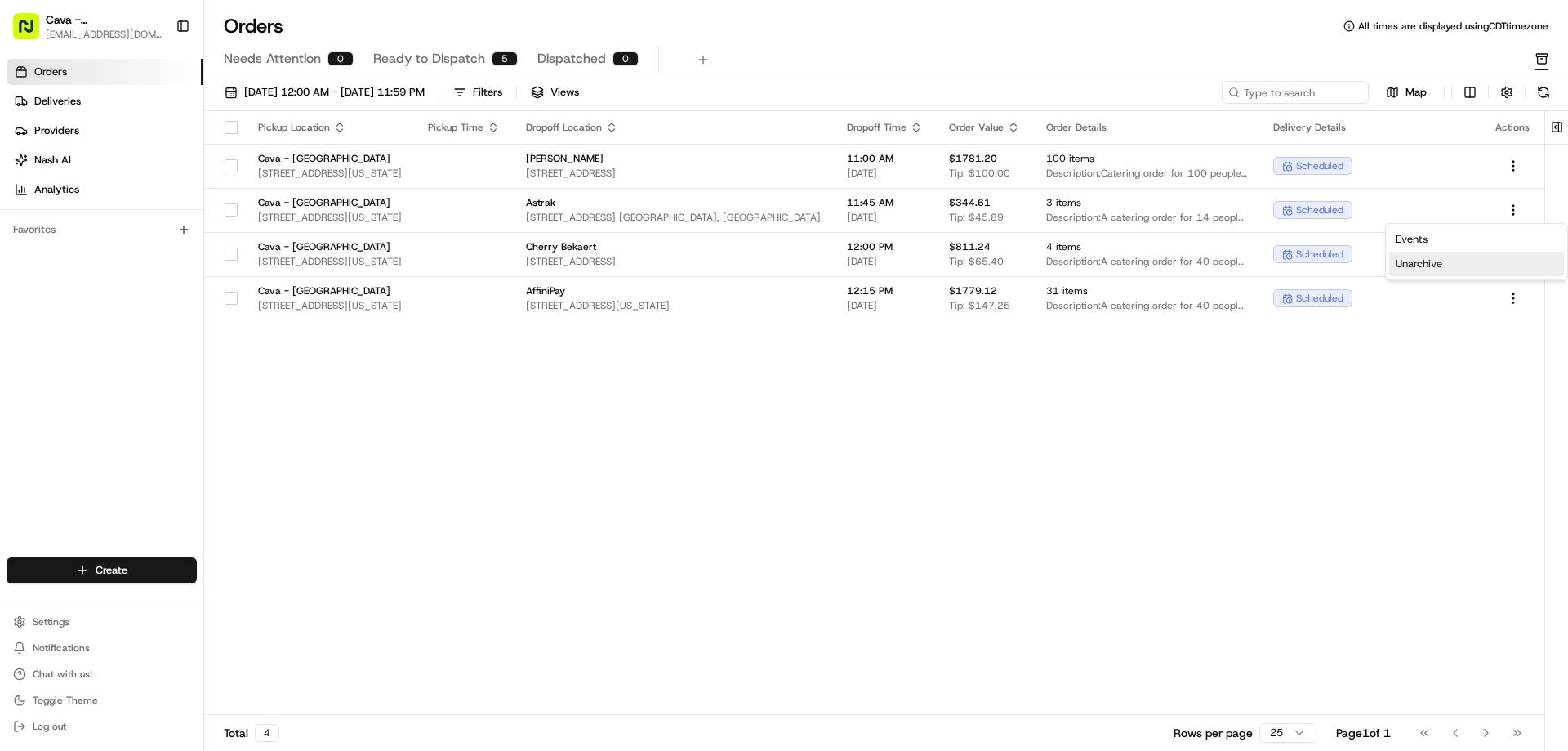
click at [1433, 269] on div "Unarchive" at bounding box center [1477, 263] width 175 height 25
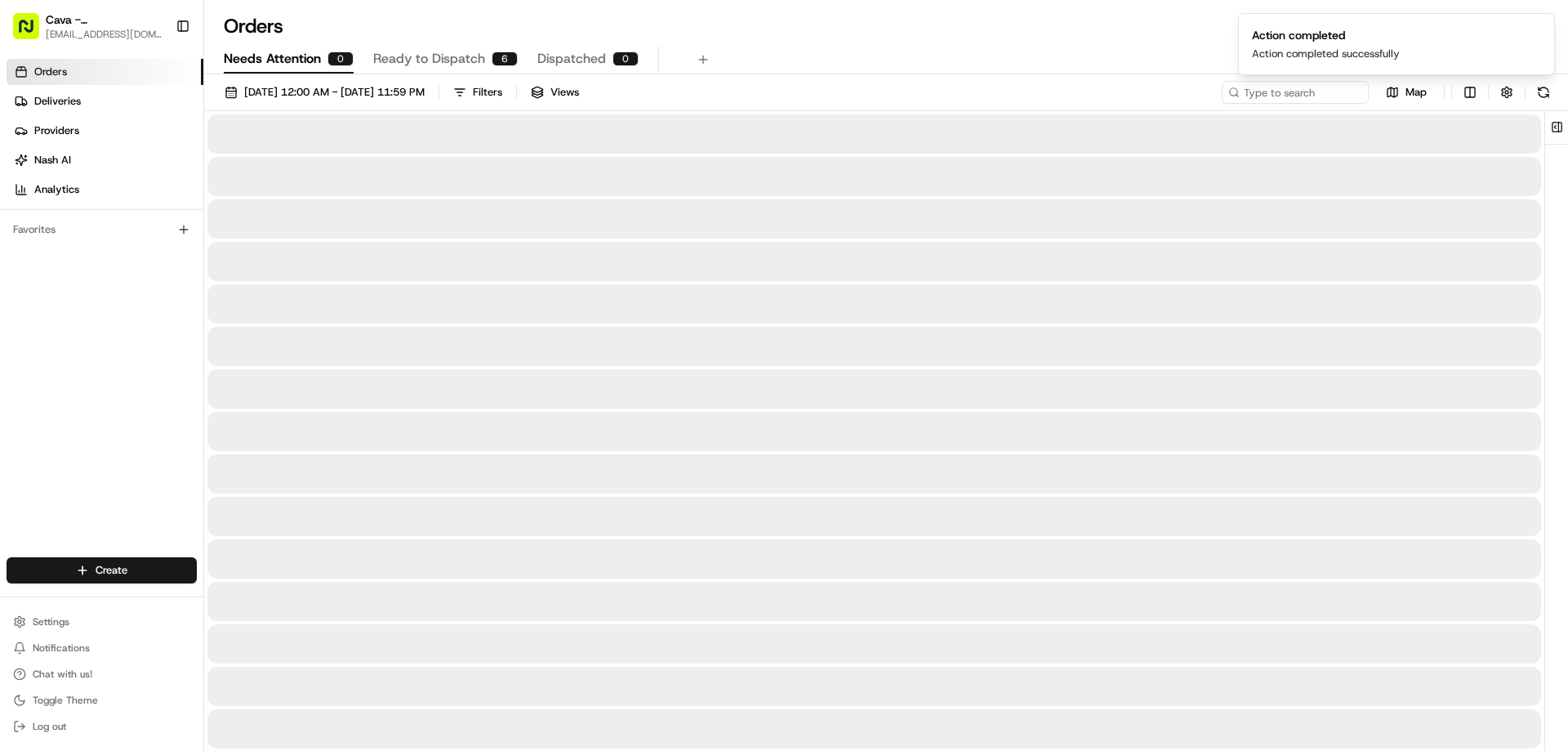
click at [270, 56] on span "Needs Attention" at bounding box center [272, 58] width 97 height 19
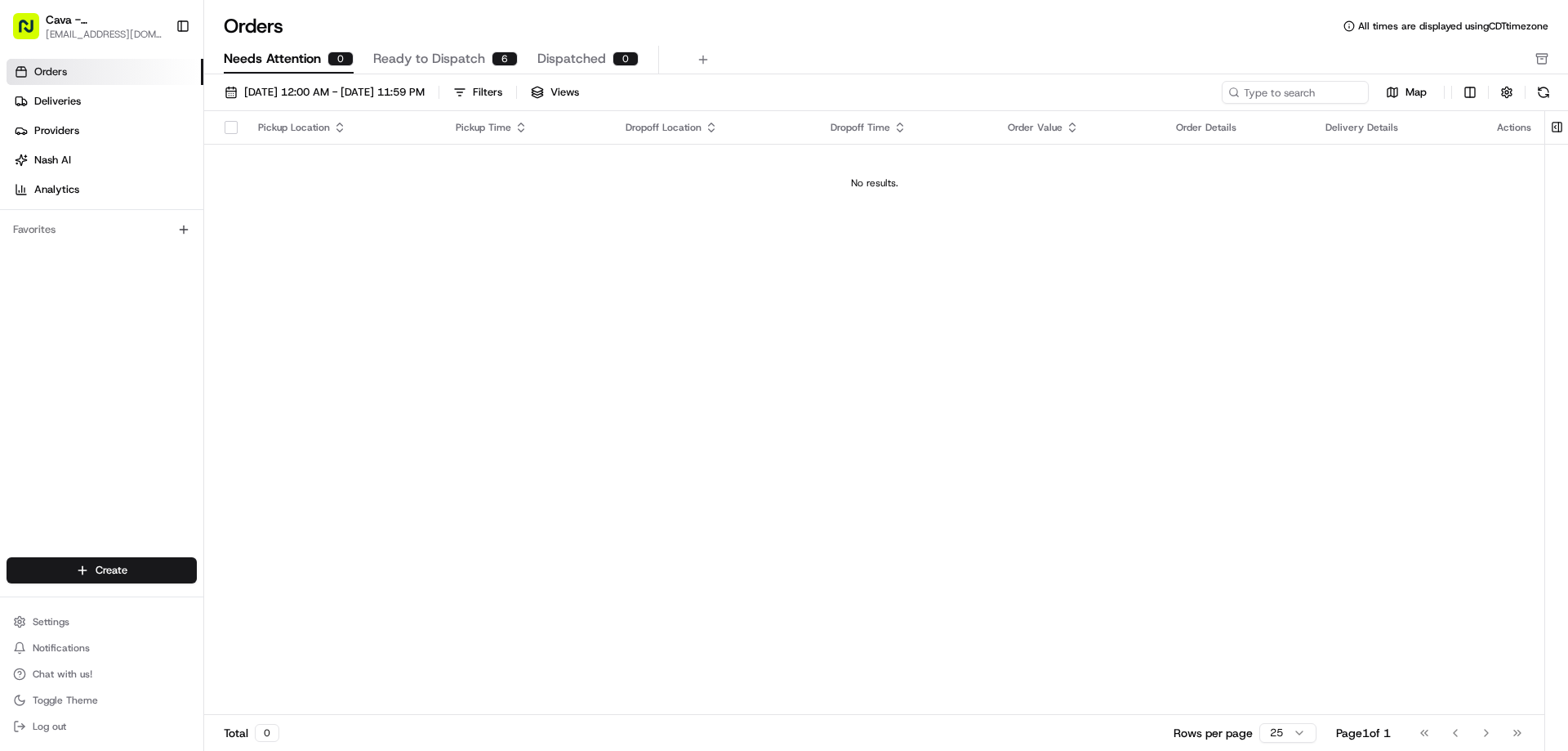
click at [435, 56] on span "Ready to Dispatch" at bounding box center [429, 58] width 111 height 19
